Goal: Information Seeking & Learning: Learn about a topic

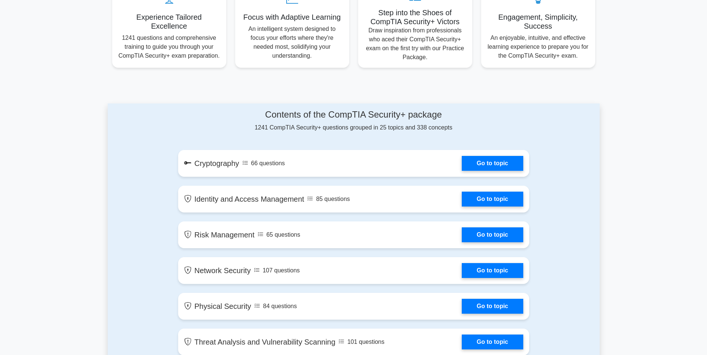
scroll to position [335, 0]
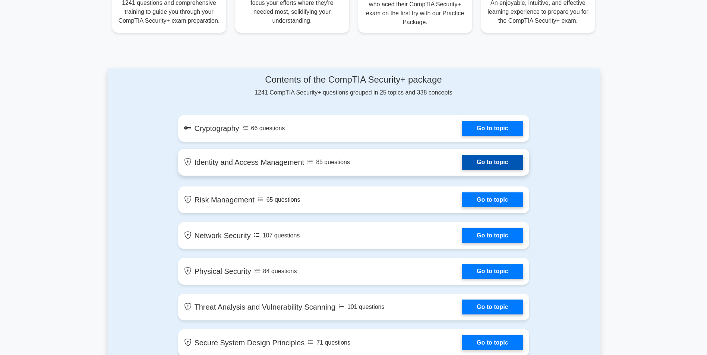
click at [499, 163] on link "Go to topic" at bounding box center [491, 162] width 61 height 15
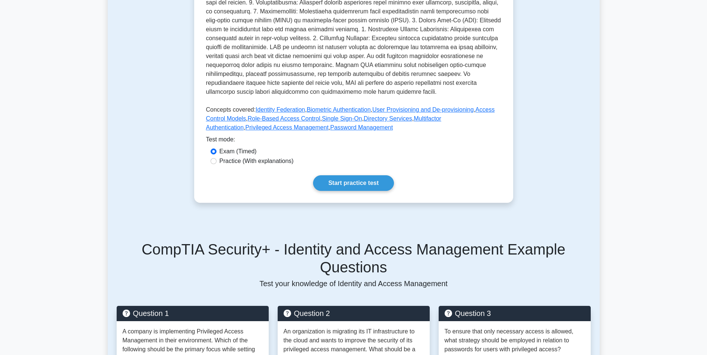
scroll to position [261, 0]
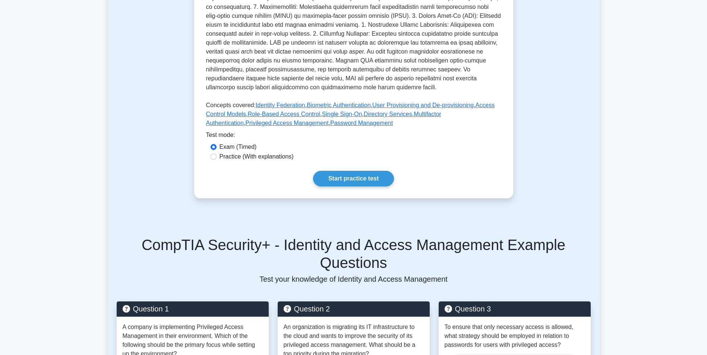
click at [267, 158] on label "Practice (With explanations)" at bounding box center [256, 156] width 74 height 9
click at [216, 158] on input "Practice (With explanations)" at bounding box center [213, 157] width 6 height 6
radio input "true"
click at [326, 181] on link "Start practice test" at bounding box center [353, 179] width 81 height 16
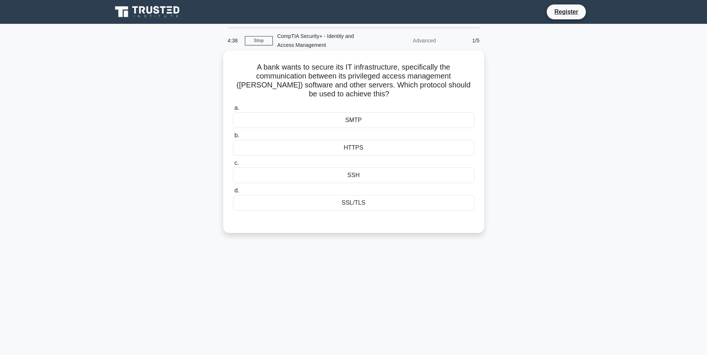
click at [329, 206] on div "SSL/TLS" at bounding box center [353, 203] width 241 height 16
click at [233, 193] on input "d. SSL/TLS" at bounding box center [233, 190] width 0 height 5
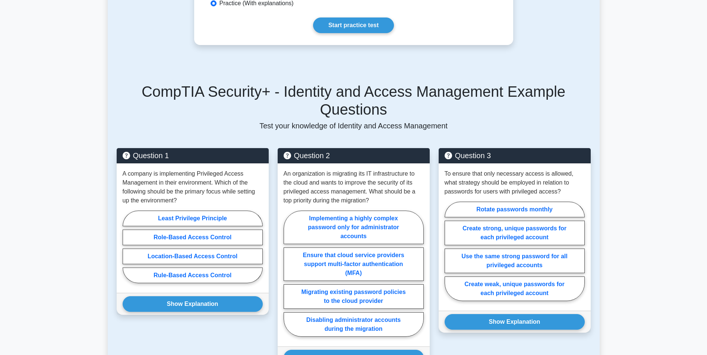
scroll to position [447, 0]
